Goal: Task Accomplishment & Management: Complete application form

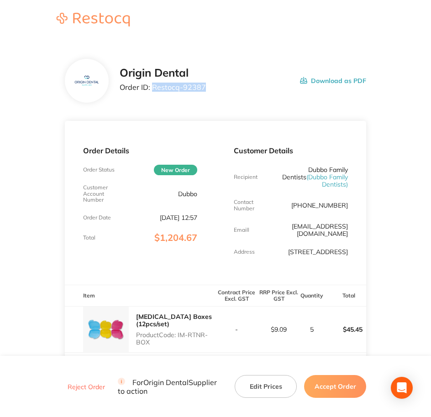
drag, startPoint x: 152, startPoint y: 88, endPoint x: 204, endPoint y: 85, distance: 51.6
click at [204, 85] on p "Order ID: Restocq- 92387" at bounding box center [163, 87] width 86 height 8
click at [200, 62] on div "Origin Dental Order ID: Restocq- 92387 Download as PDF" at bounding box center [216, 81] width 302 height 44
drag, startPoint x: 208, startPoint y: 84, endPoint x: 152, endPoint y: 88, distance: 55.4
click at [152, 88] on div "Origin Dental Order ID: Restocq- 92387 Download as PDF" at bounding box center [243, 81] width 247 height 28
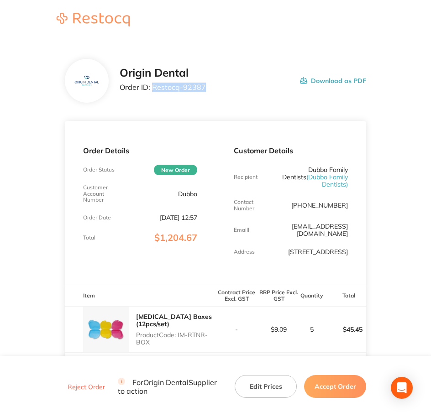
copy p "Restocq- 92387"
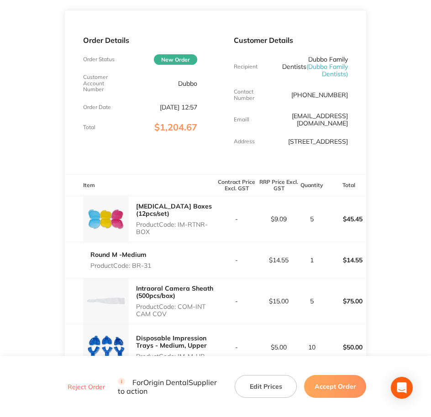
scroll to position [114, 0]
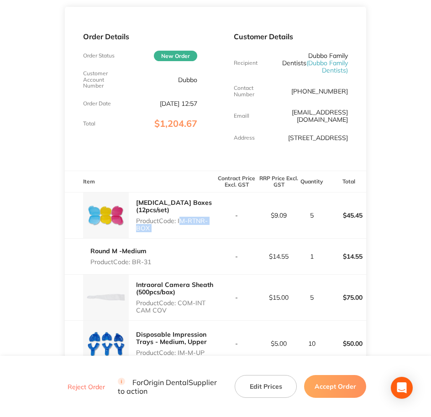
copy p "IM-RTNR-BOX"
drag, startPoint x: 178, startPoint y: 213, endPoint x: 220, endPoint y: 221, distance: 42.3
click at [220, 221] on tr "[MEDICAL_DATA] Boxes (12pcs/set) Product Code: IM-RTNR-BOX - $9.09 5 $45.45" at bounding box center [216, 215] width 302 height 46
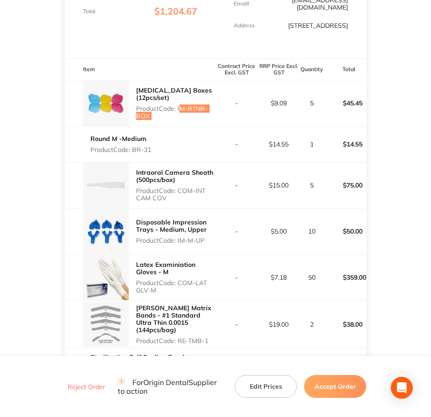
scroll to position [228, 0]
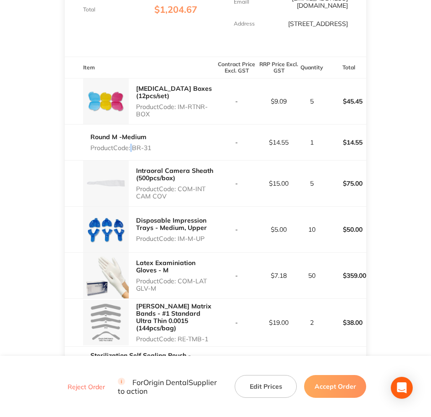
click at [132, 144] on p "Product Code: BR-31" at bounding box center [120, 147] width 61 height 7
drag, startPoint x: 132, startPoint y: 141, endPoint x: 152, endPoint y: 141, distance: 20.5
click at [152, 141] on div "Round M -Medium Product Code: BR-31" at bounding box center [140, 143] width 151 height 26
copy p "BR-31"
drag, startPoint x: 180, startPoint y: 231, endPoint x: 214, endPoint y: 228, distance: 33.9
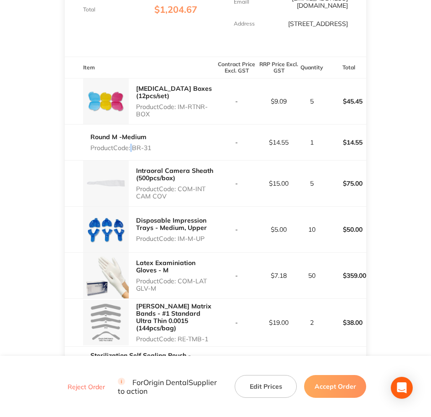
click at [214, 235] on p "Product Code: IM-M-UP" at bounding box center [175, 238] width 79 height 7
drag, startPoint x: 214, startPoint y: 228, endPoint x: 202, endPoint y: 232, distance: 12.6
click at [202, 235] on p "Product Code: IM-M-UP" at bounding box center [175, 238] width 79 height 7
drag, startPoint x: 205, startPoint y: 228, endPoint x: 179, endPoint y: 228, distance: 25.6
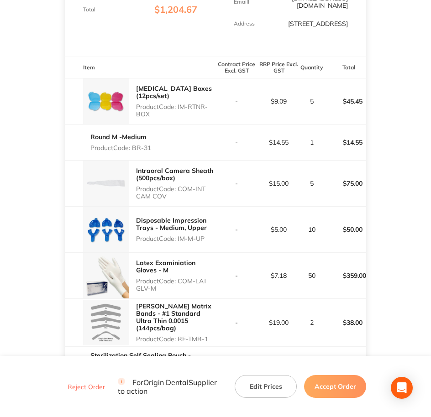
click at [179, 235] on p "Product Code: IM-M-UP" at bounding box center [175, 238] width 79 height 7
copy p "IM-M-UP"
click at [181, 278] on p "Product Code: COM-LAT GLV-M" at bounding box center [175, 285] width 79 height 15
drag, startPoint x: 178, startPoint y: 272, endPoint x: 190, endPoint y: 274, distance: 12.2
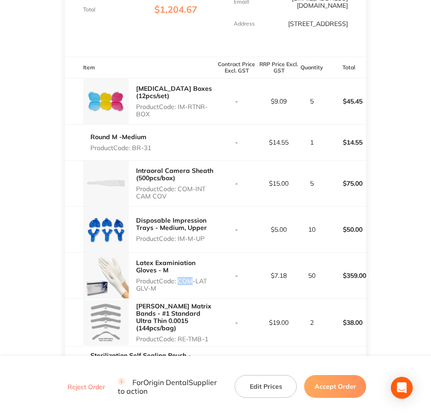
click at [190, 278] on p "Product Code: COM-LAT GLV-M" at bounding box center [175, 285] width 79 height 15
drag, startPoint x: 190, startPoint y: 274, endPoint x: 182, endPoint y: 273, distance: 8.3
click at [182, 278] on p "Product Code: COM-LAT GLV-M" at bounding box center [175, 285] width 79 height 15
click at [180, 278] on p "Product Code: COM-LAT GLV-M" at bounding box center [175, 285] width 79 height 15
drag, startPoint x: 179, startPoint y: 273, endPoint x: 207, endPoint y: 280, distance: 29.0
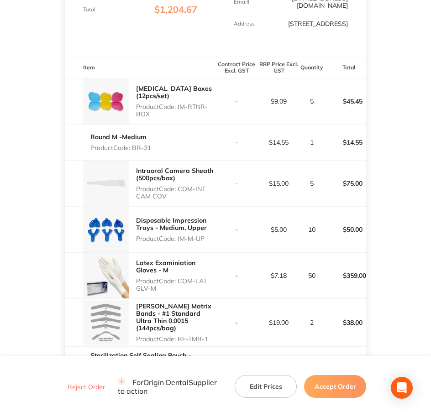
click at [207, 280] on p "Product Code: COM-LAT GLV-M" at bounding box center [175, 285] width 79 height 15
copy p "COM-LAT GLV-M"
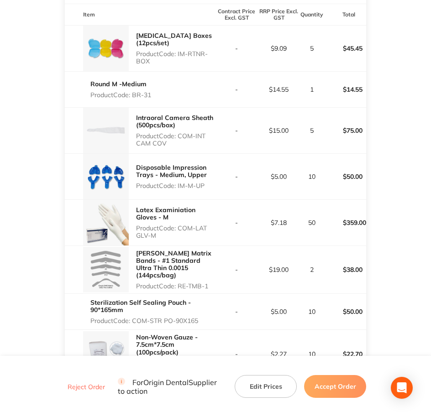
scroll to position [285, 0]
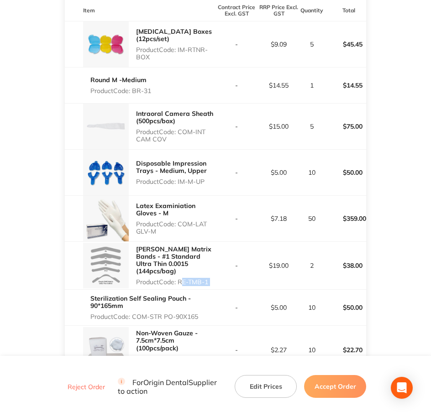
drag, startPoint x: 179, startPoint y: 272, endPoint x: 216, endPoint y: 273, distance: 37.0
click at [216, 273] on tr "[PERSON_NAME] Matrix Bands - #1 Standard Ultra Thin 0.0015 (144pcs/bag) Product…" at bounding box center [216, 265] width 302 height 48
copy p "RE-TMB-1"
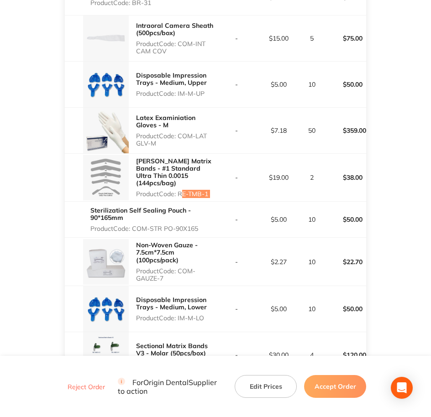
scroll to position [399, 0]
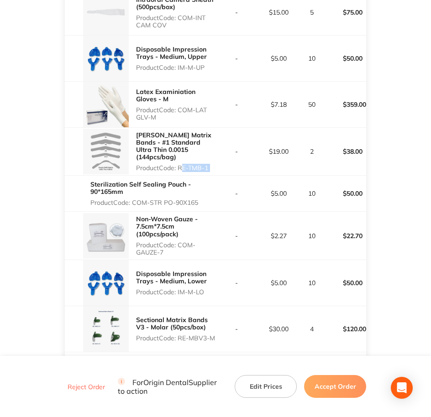
drag, startPoint x: 133, startPoint y: 194, endPoint x: 215, endPoint y: 195, distance: 81.7
click at [215, 199] on p "Product Code: COM-STR PO-90X165" at bounding box center [152, 202] width 125 height 7
copy p "COM-STR PO-90X165"
drag, startPoint x: 181, startPoint y: 236, endPoint x: 187, endPoint y: 240, distance: 6.6
click at [187, 241] on p "Product Code: COM-GAUZE-7" at bounding box center [175, 248] width 79 height 15
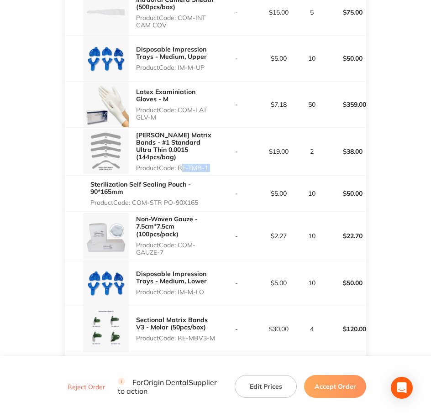
click at [188, 241] on p "Product Code: COM-GAUZE-7" at bounding box center [175, 248] width 79 height 15
copy p "COM-GAUZE-7"
drag, startPoint x: 178, startPoint y: 285, endPoint x: 210, endPoint y: 283, distance: 32.0
click at [210, 288] on p "Product Code: IM-M-LO" at bounding box center [175, 291] width 79 height 7
copy p "IM-M-LO"
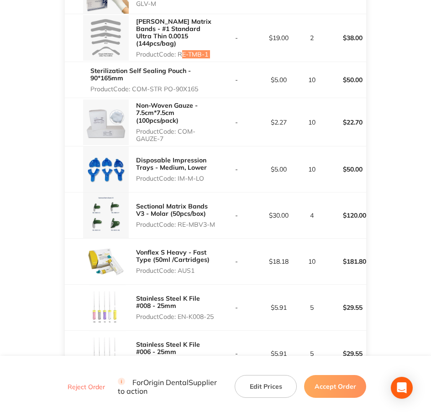
scroll to position [513, 0]
drag, startPoint x: 178, startPoint y: 208, endPoint x: 204, endPoint y: 205, distance: 26.7
click at [204, 205] on div "Sectional Matrix Bands V3 - [MEDICAL_DATA] (50pcs/box) Product Code: RE-MBV3-M" at bounding box center [175, 215] width 79 height 33
drag, startPoint x: 204, startPoint y: 205, endPoint x: 194, endPoint y: 218, distance: 17.2
click at [194, 220] on p "Product Code: RE-MBV3-M" at bounding box center [175, 223] width 79 height 7
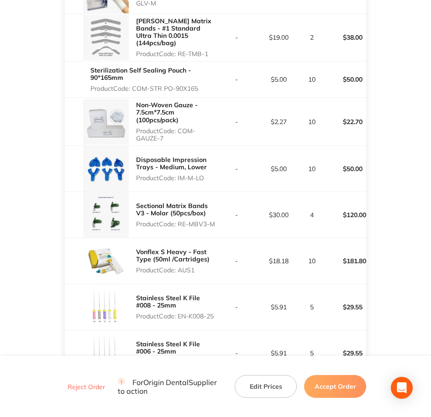
drag, startPoint x: 180, startPoint y: 211, endPoint x: 206, endPoint y: 218, distance: 26.9
click at [206, 220] on p "Product Code: RE-MBV3-M" at bounding box center [175, 223] width 79 height 7
drag, startPoint x: 179, startPoint y: 263, endPoint x: 200, endPoint y: 260, distance: 20.8
click at [200, 267] on p "Product Code: AUS1" at bounding box center [175, 270] width 79 height 7
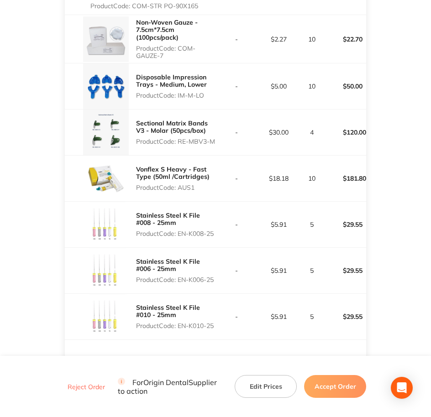
scroll to position [628, 0]
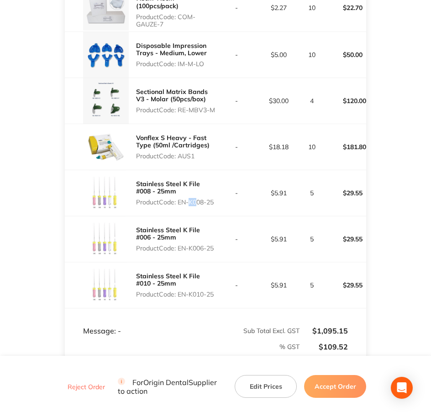
drag, startPoint x: 187, startPoint y: 190, endPoint x: 193, endPoint y: 190, distance: 5.5
click at [193, 199] on p "Product Code: EN-K008-25" at bounding box center [175, 202] width 79 height 7
drag, startPoint x: 193, startPoint y: 190, endPoint x: 205, endPoint y: 196, distance: 14.1
click at [205, 199] on p "Product Code: EN-K008-25" at bounding box center [175, 202] width 79 height 7
drag, startPoint x: 180, startPoint y: 233, endPoint x: 204, endPoint y: 245, distance: 25.9
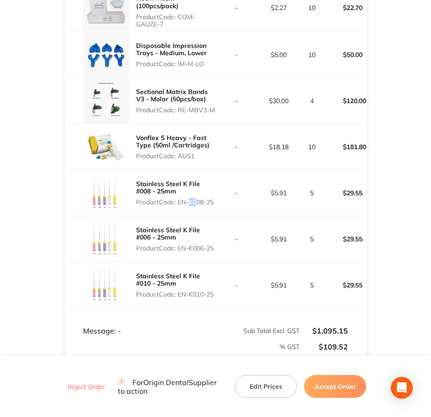
click at [204, 245] on p "Product Code: EN-K006-25" at bounding box center [175, 248] width 79 height 7
drag, startPoint x: 180, startPoint y: 282, endPoint x: 194, endPoint y: 291, distance: 17.2
click at [194, 291] on p "Product Code: EN-K010-25" at bounding box center [175, 294] width 79 height 7
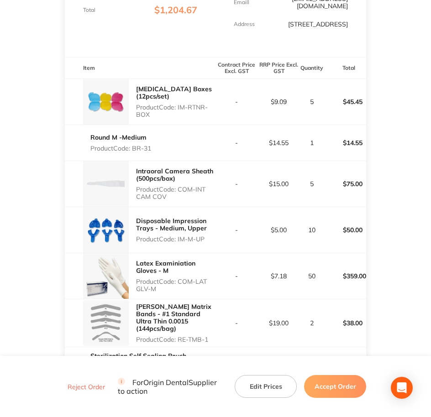
scroll to position [171, 0]
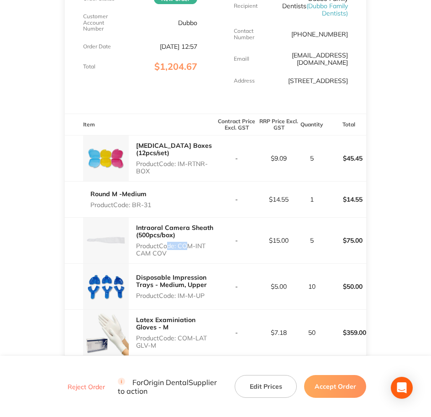
drag, startPoint x: 167, startPoint y: 248, endPoint x: 183, endPoint y: 240, distance: 18.8
click at [183, 242] on p "Product Code: COM-INT CAM COV" at bounding box center [175, 249] width 79 height 15
drag, startPoint x: 183, startPoint y: 240, endPoint x: 183, endPoint y: 244, distance: 4.7
click at [183, 244] on p "Product Code: COM-INT CAM COV" at bounding box center [175, 249] width 79 height 15
drag, startPoint x: 181, startPoint y: 238, endPoint x: 189, endPoint y: 243, distance: 9.2
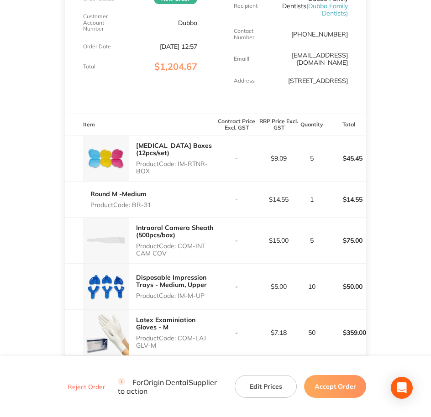
click at [189, 243] on p "Product Code: COM-INT CAM COV" at bounding box center [175, 249] width 79 height 15
drag, startPoint x: 189, startPoint y: 243, endPoint x: 181, endPoint y: 244, distance: 8.3
click at [181, 244] on p "Product Code: COM-INT CAM COV" at bounding box center [175, 249] width 79 height 15
drag, startPoint x: 180, startPoint y: 241, endPoint x: 203, endPoint y: 250, distance: 24.4
click at [203, 250] on div "Intraoral Camera Sheath (500pcs/box) Product Code: COM-INT CAM COV" at bounding box center [175, 240] width 79 height 40
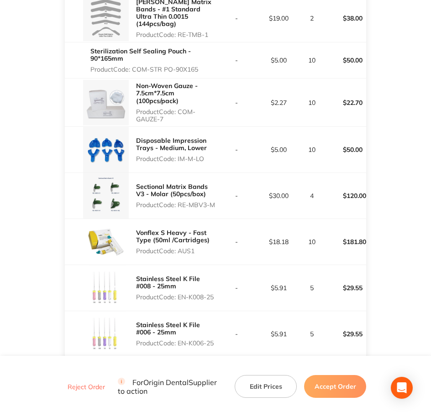
scroll to position [285, 0]
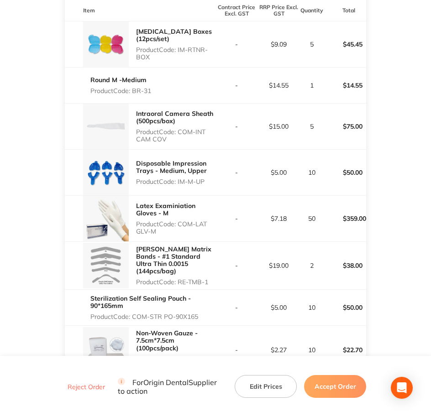
click at [339, 377] on button "Accept Order" at bounding box center [335, 386] width 62 height 23
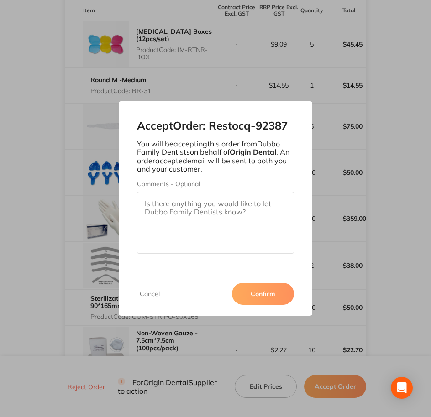
click at [242, 224] on textarea "Comments - Optional" at bounding box center [215, 223] width 157 height 62
paste textarea "SO-00000996"
type textarea "SO-00000996"
click at [278, 305] on div "Cancel Confirm" at bounding box center [216, 294] width 194 height 44
click at [278, 296] on button "Confirm" at bounding box center [263, 294] width 62 height 22
